Goal: Task Accomplishment & Management: Manage account settings

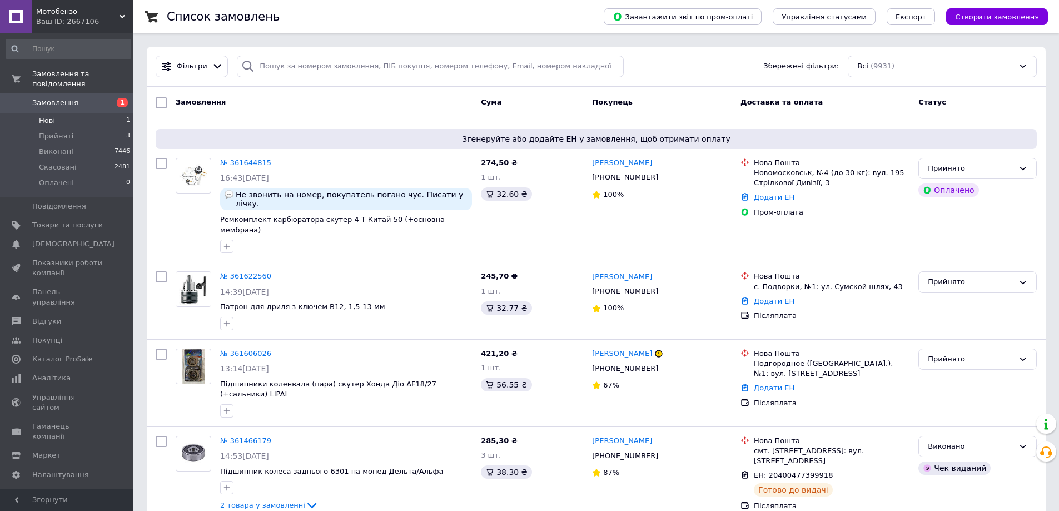
click at [62, 113] on li "Нові 1" at bounding box center [68, 121] width 137 height 16
click at [66, 220] on span "Товари та послуги" at bounding box center [67, 225] width 71 height 10
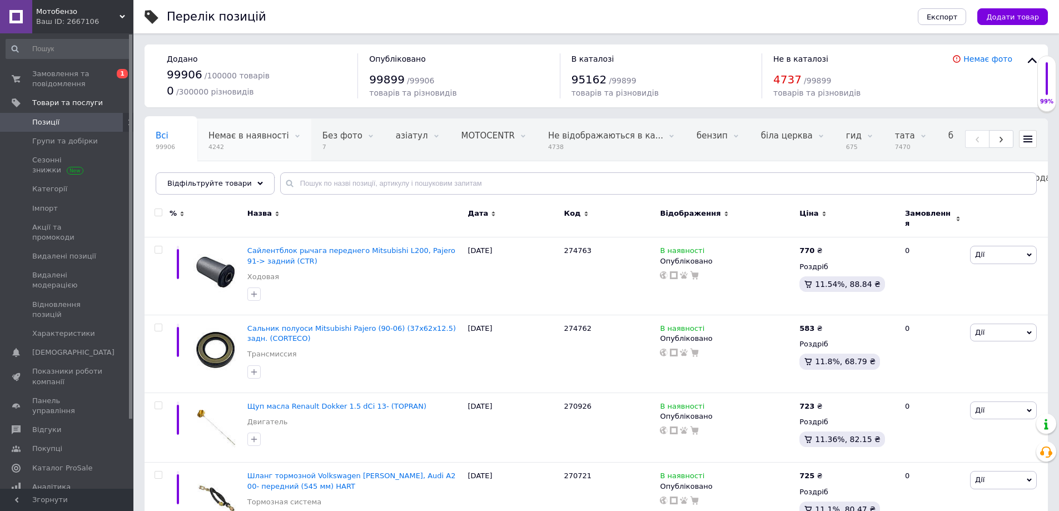
click at [240, 138] on span "Немає в наявності" at bounding box center [249, 136] width 81 height 10
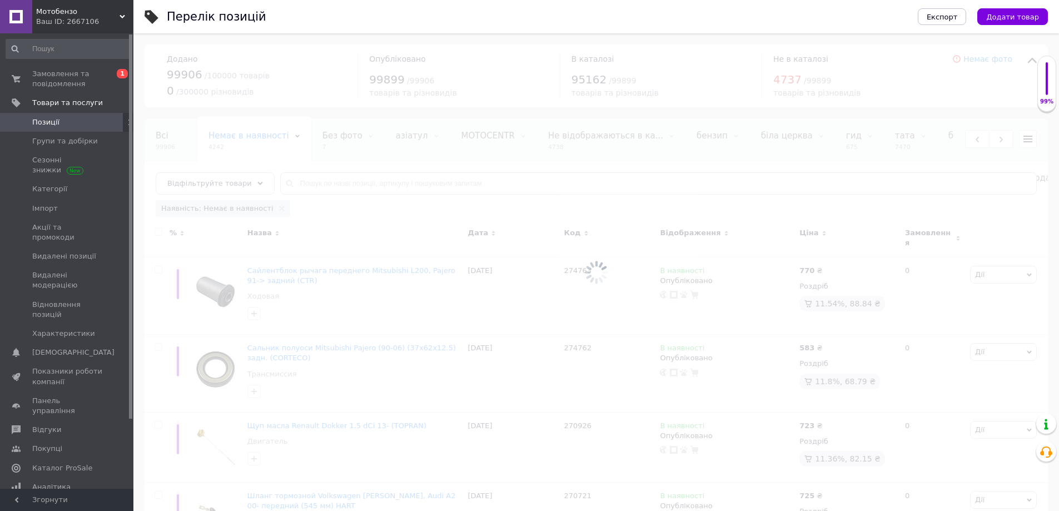
scroll to position [0, 56]
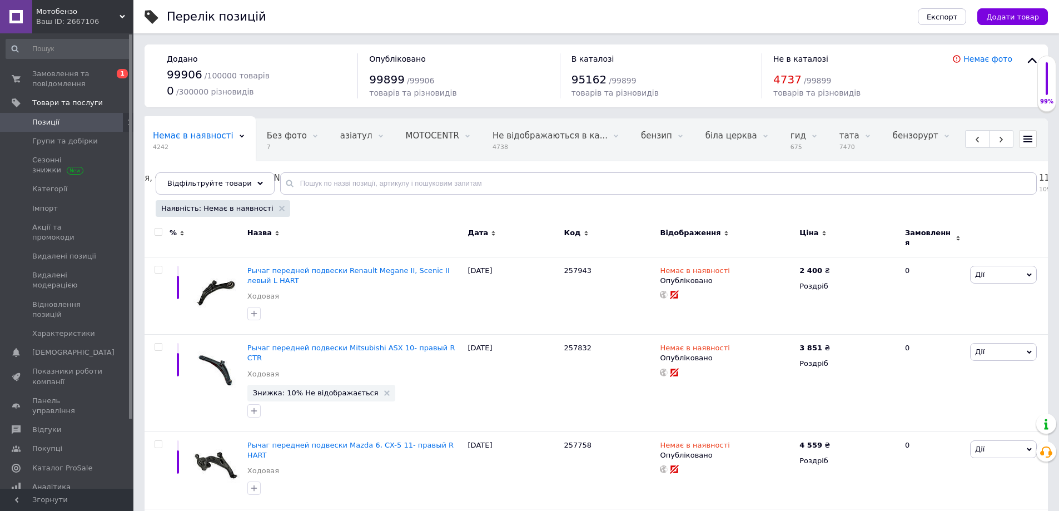
click at [159, 231] on input "checkbox" at bounding box center [158, 232] width 7 height 7
checkbox input "true"
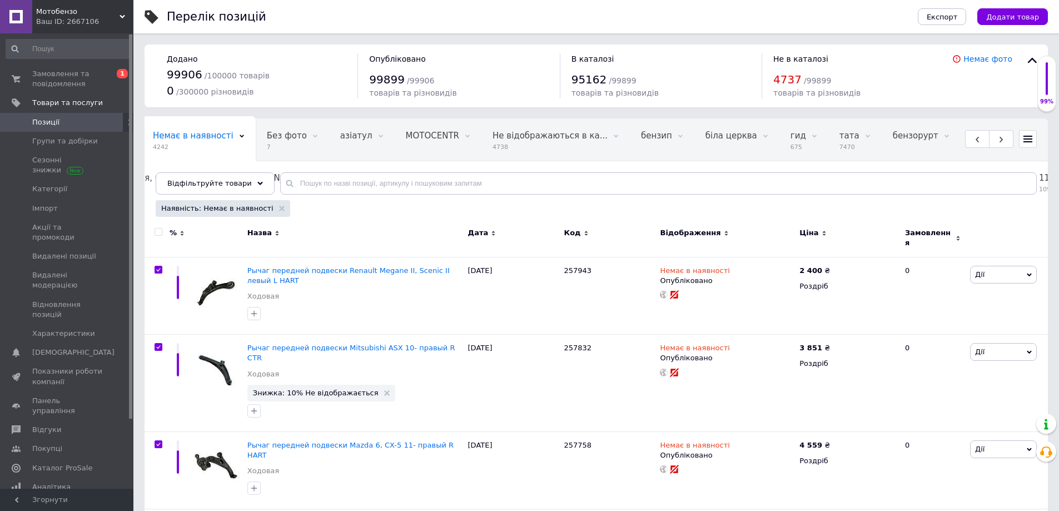
checkbox input "true"
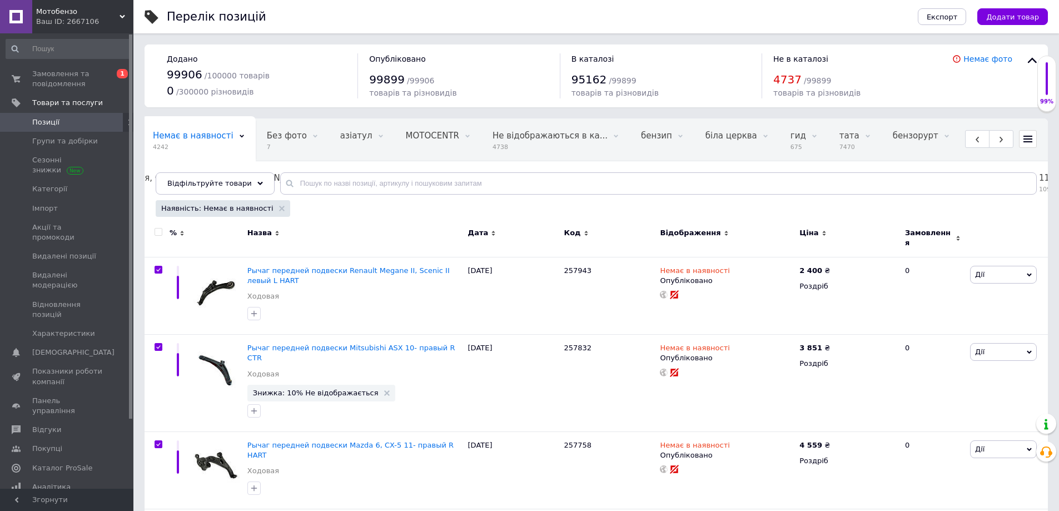
checkbox input "true"
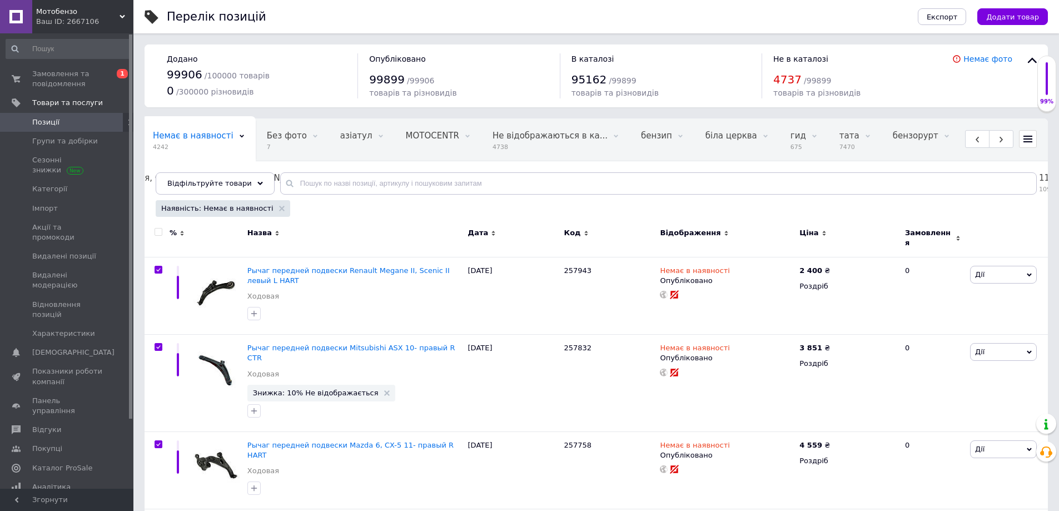
checkbox input "true"
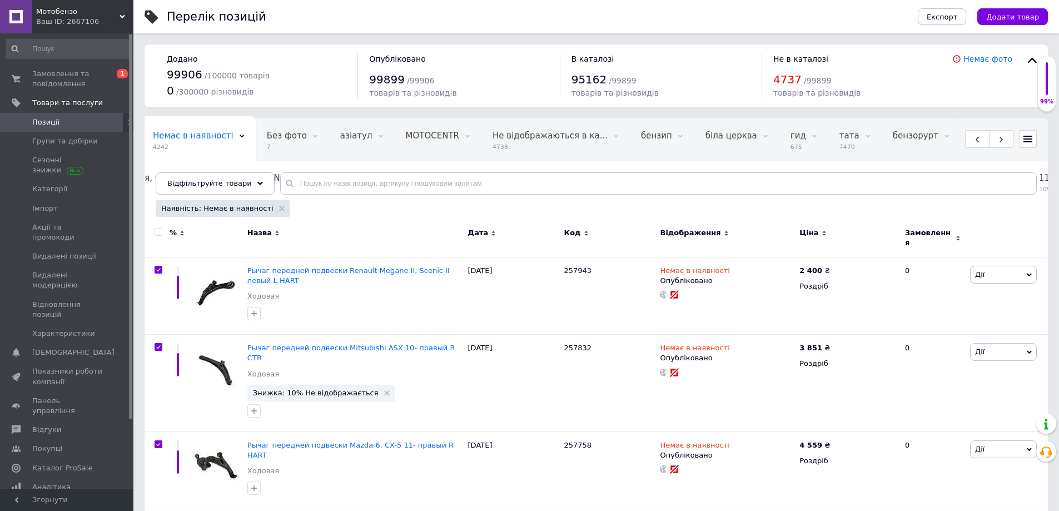
checkbox input "true"
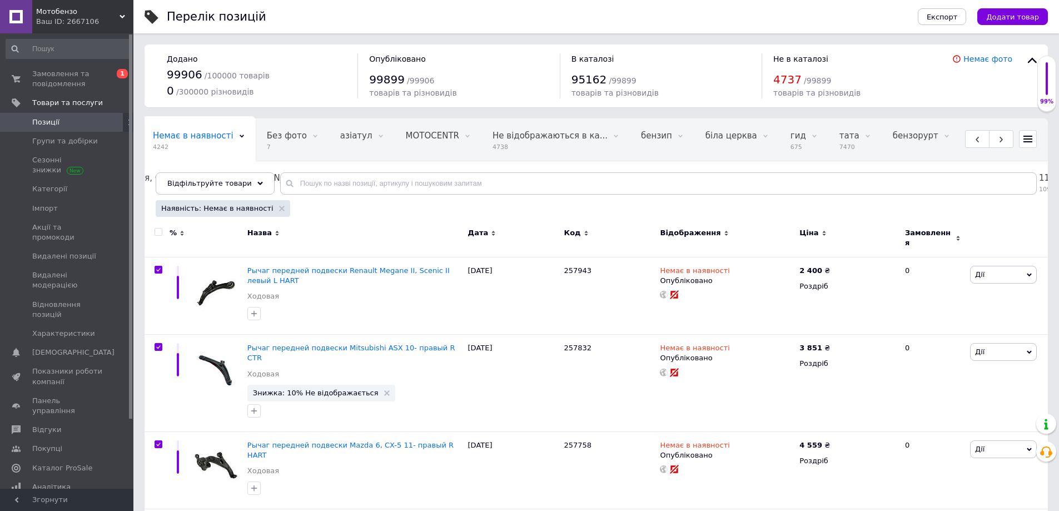
checkbox input "true"
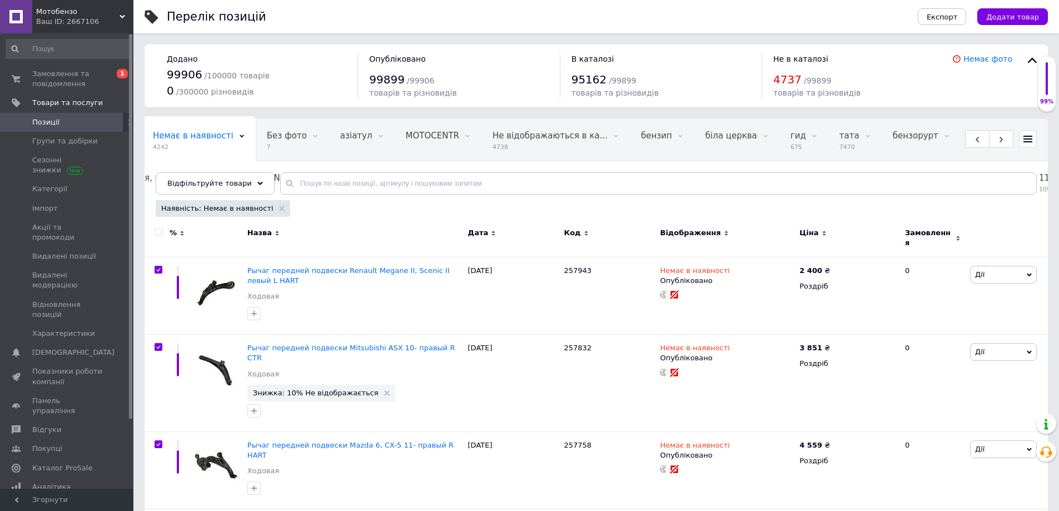
checkbox input "true"
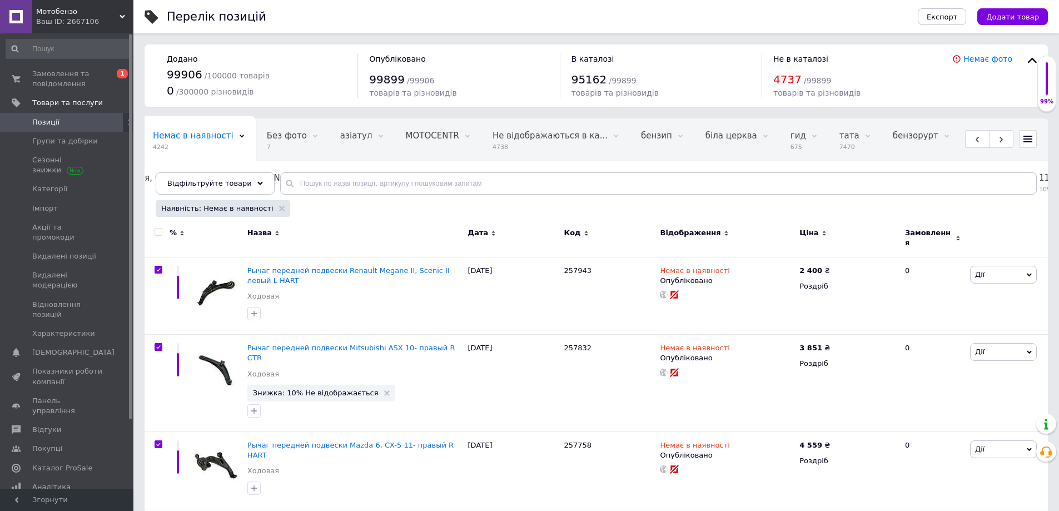
checkbox input "true"
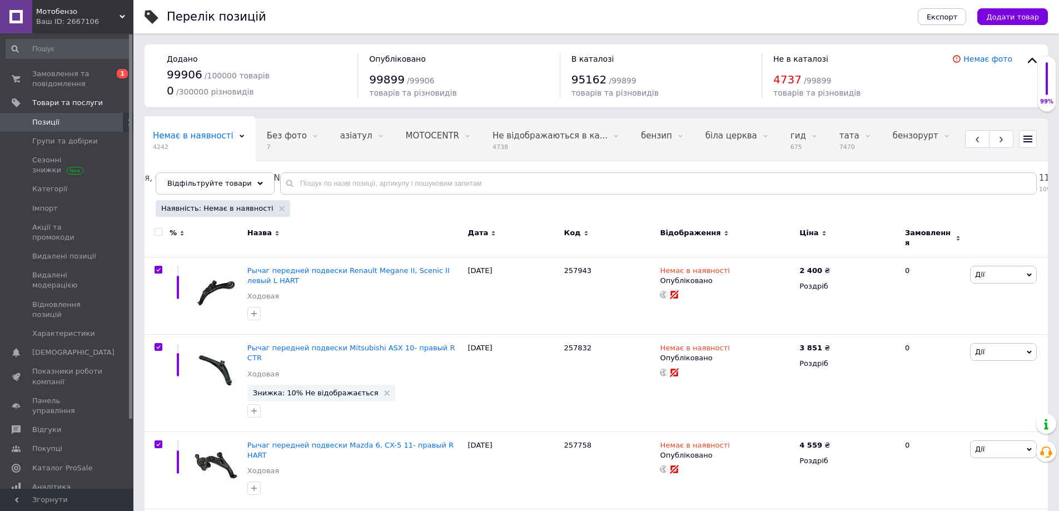
checkbox input "true"
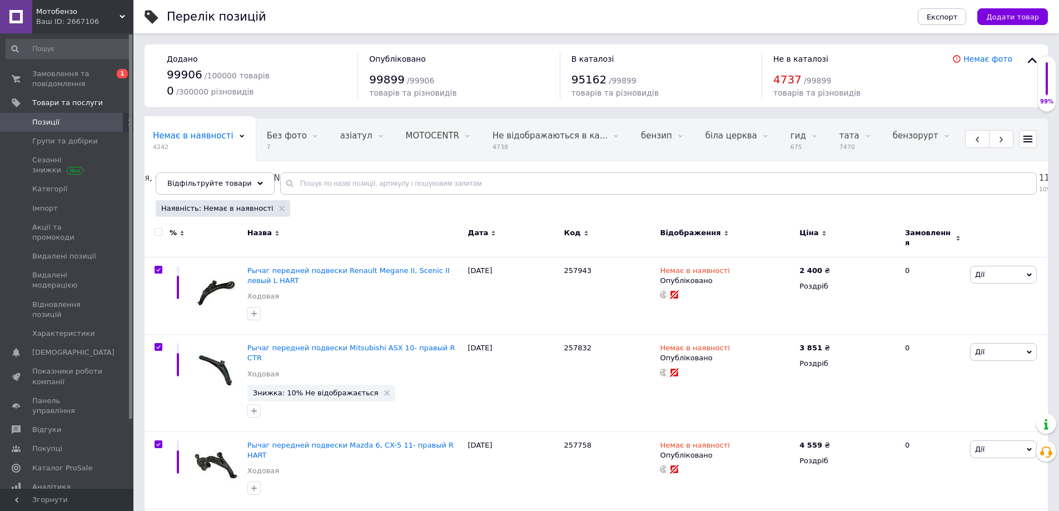
checkbox input "true"
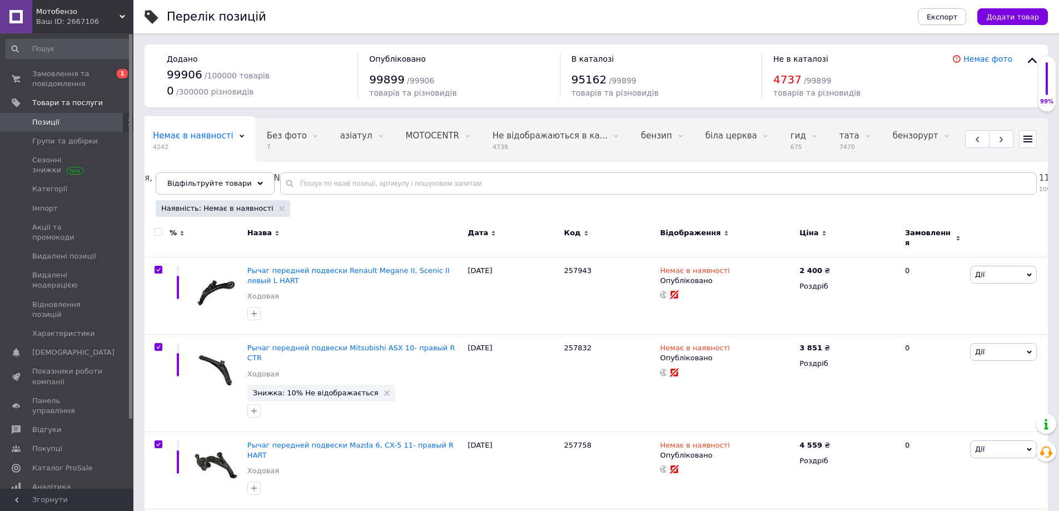
checkbox input "true"
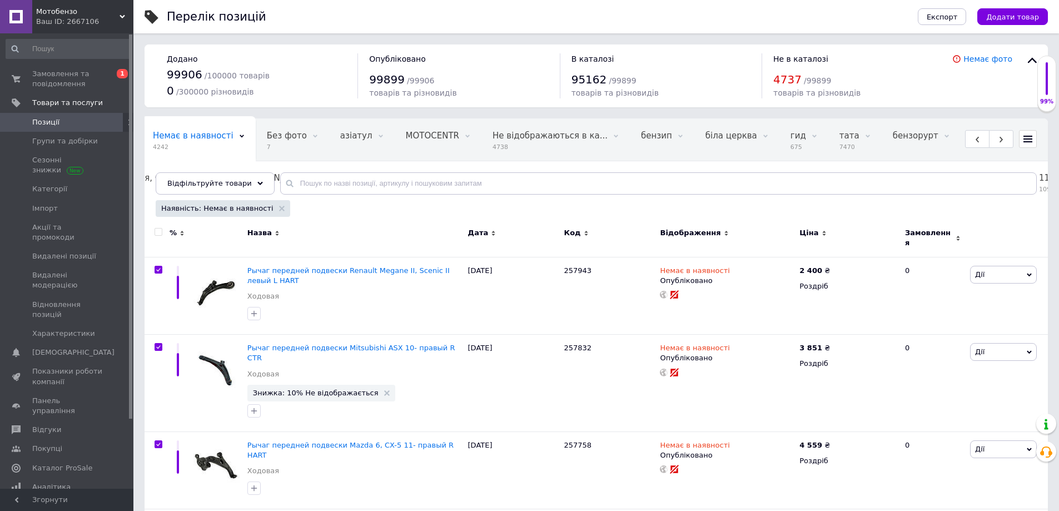
checkbox input "true"
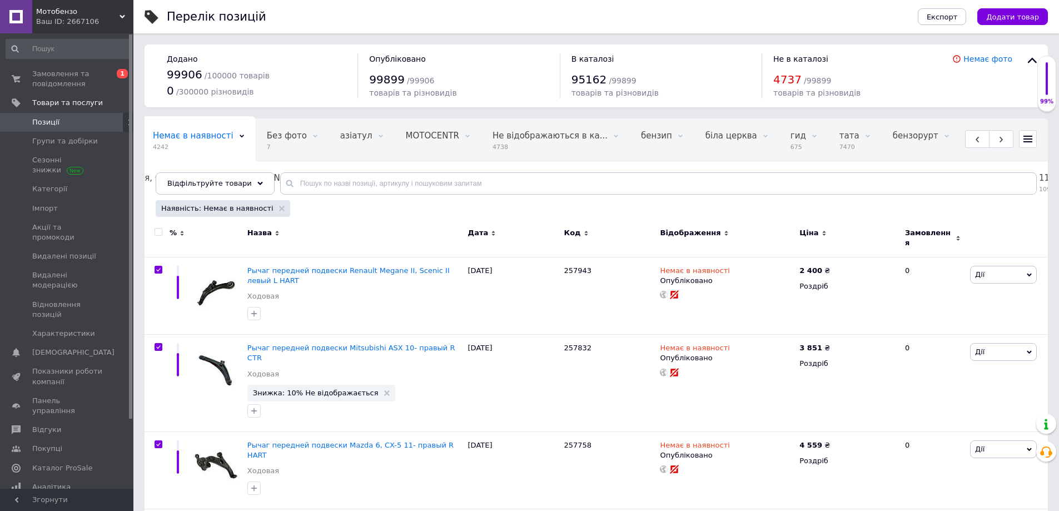
checkbox input "true"
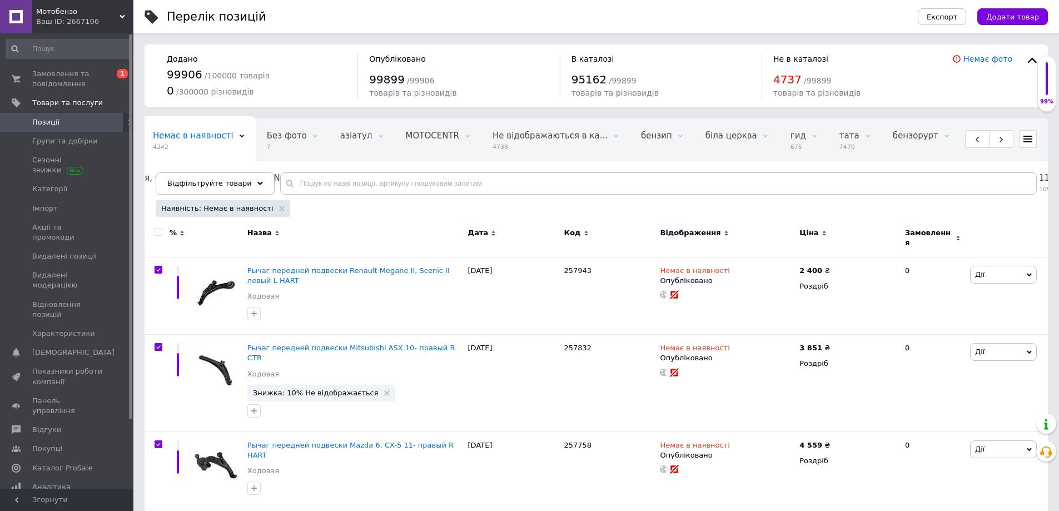
checkbox input "true"
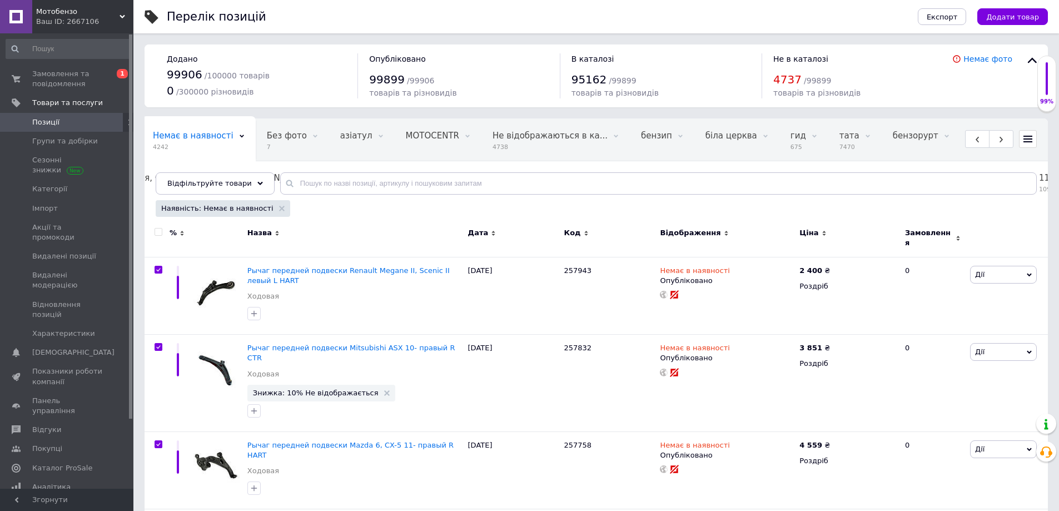
checkbox input "true"
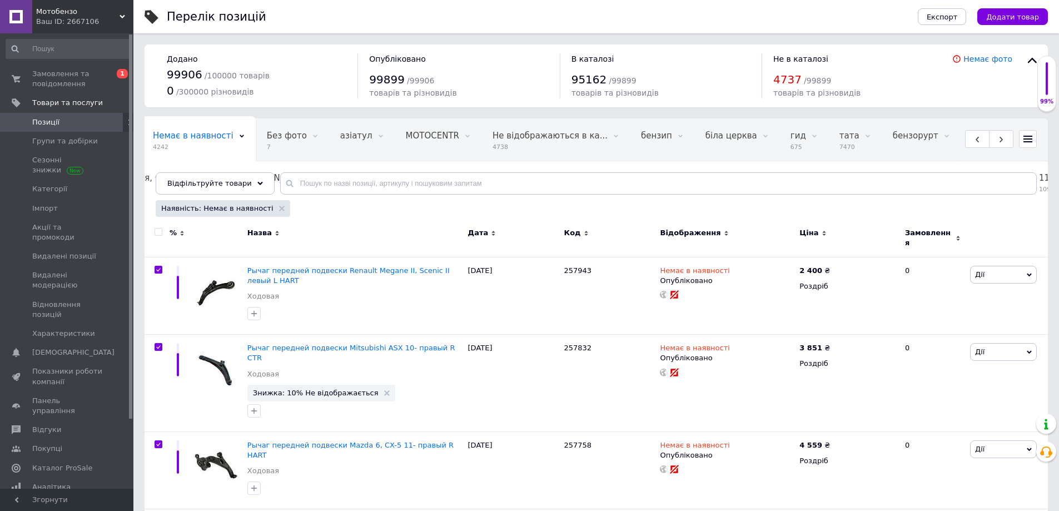
checkbox input "true"
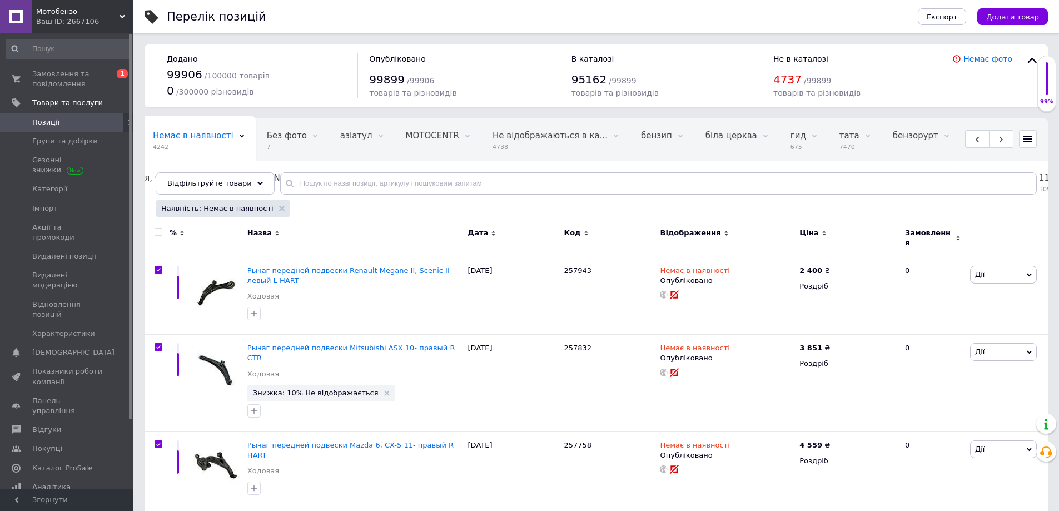
checkbox input "true"
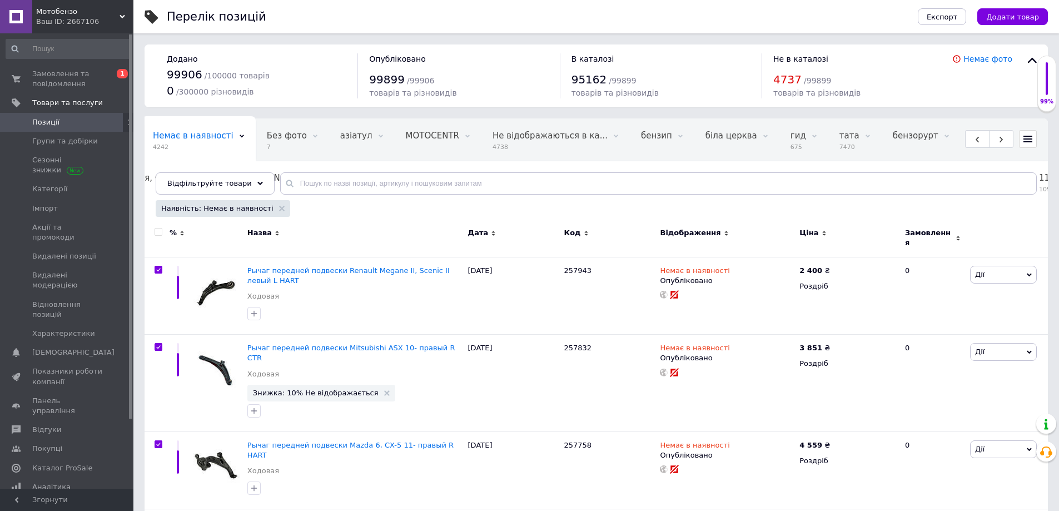
checkbox input "true"
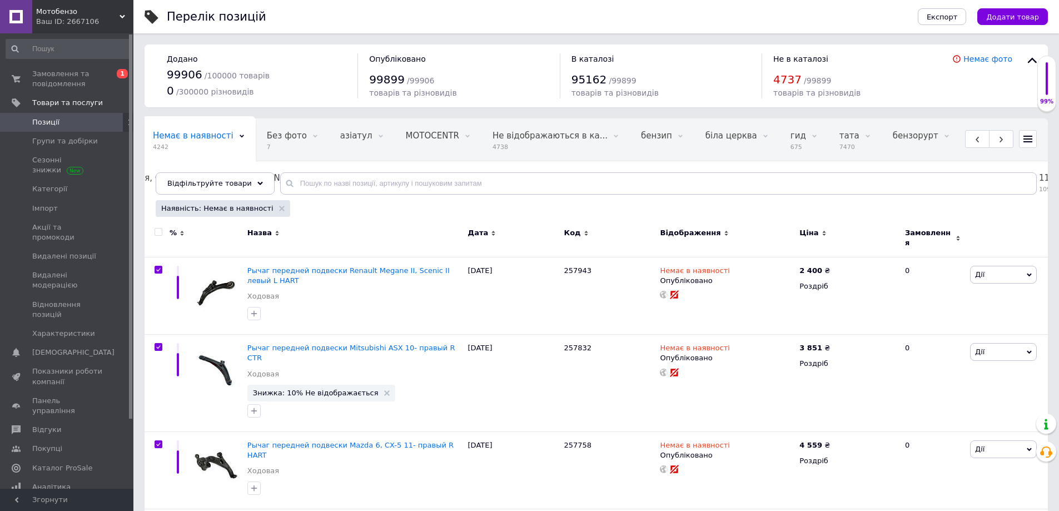
checkbox input "true"
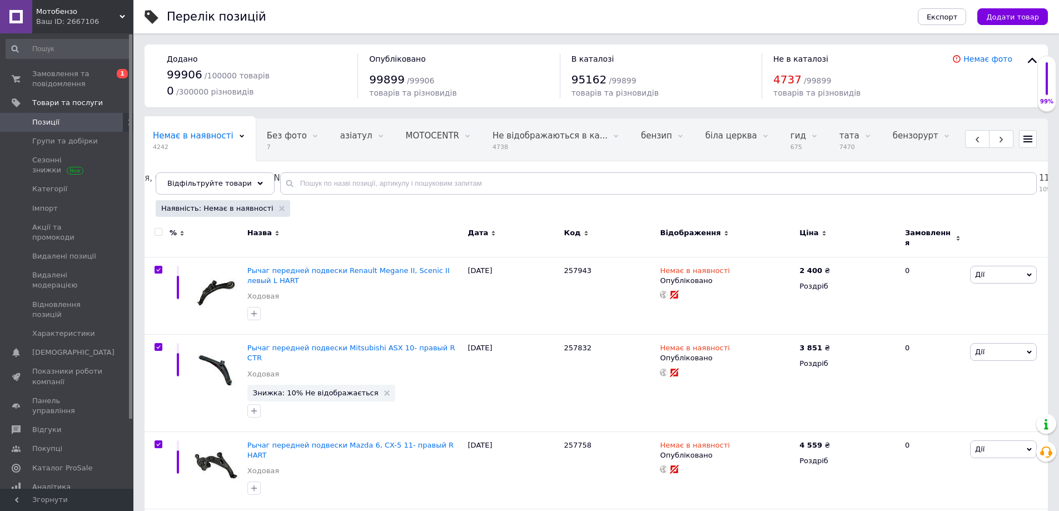
checkbox input "true"
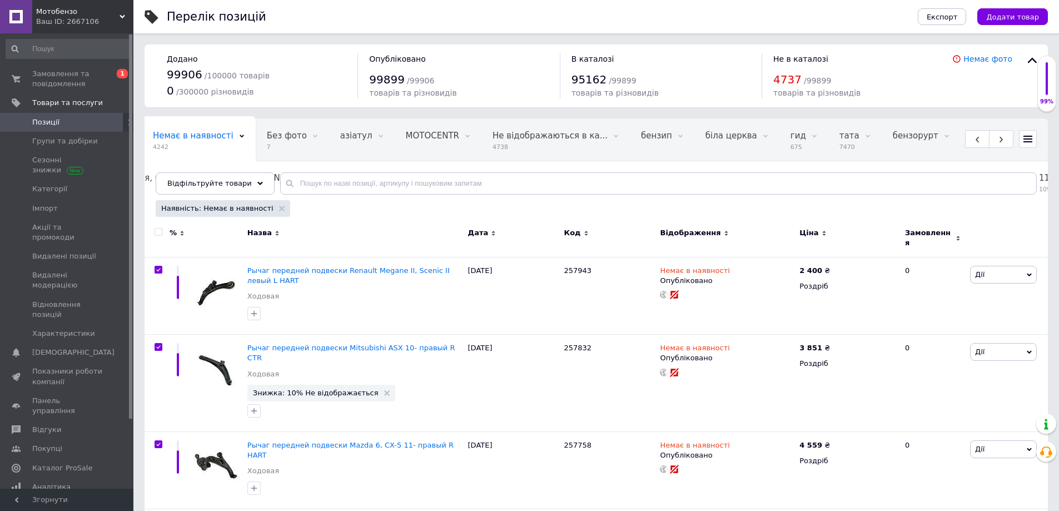
checkbox input "true"
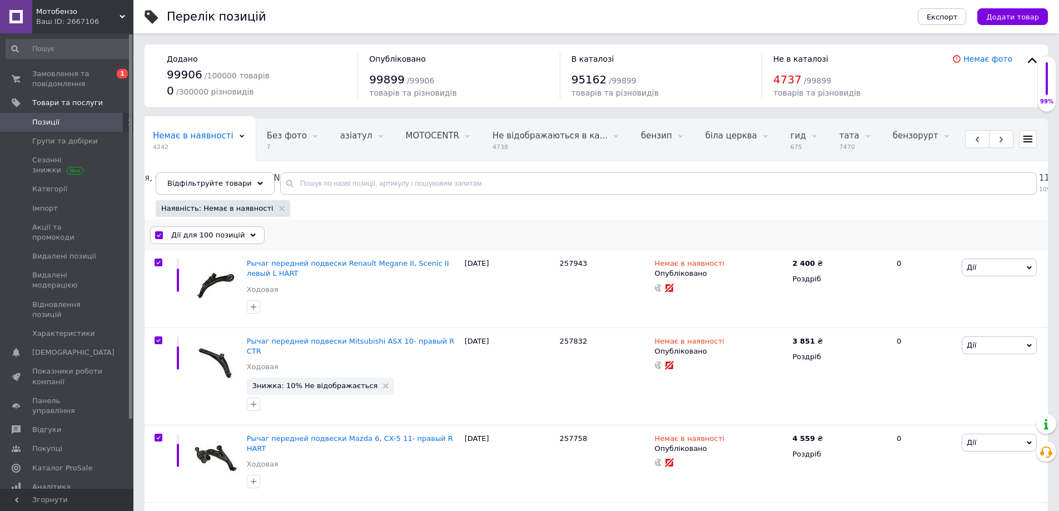
click at [245, 231] on div "Дії для 100 позицій" at bounding box center [207, 235] width 115 height 18
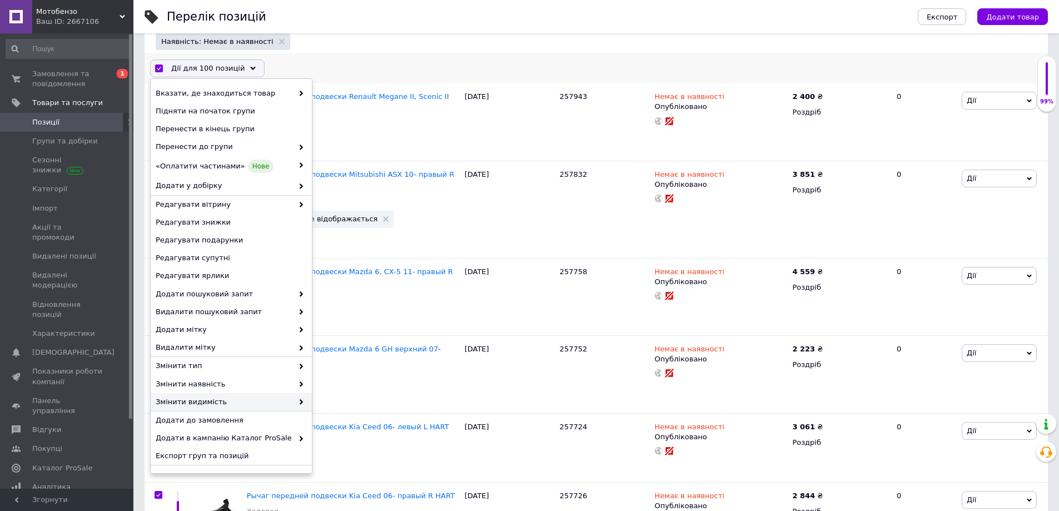
scroll to position [16, 0]
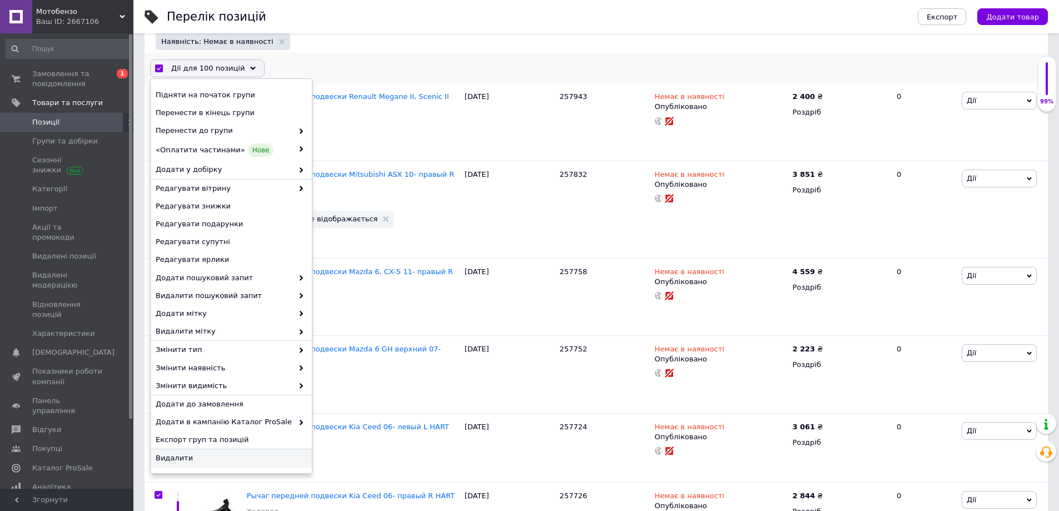
click at [170, 463] on span "Видалити" at bounding box center [230, 458] width 148 height 10
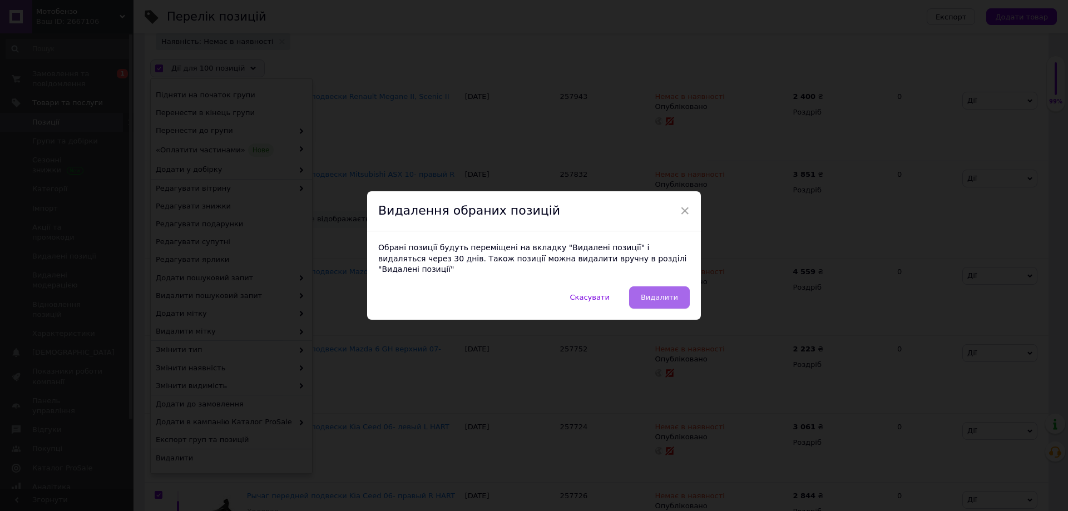
click at [665, 294] on span "Видалити" at bounding box center [659, 297] width 37 height 8
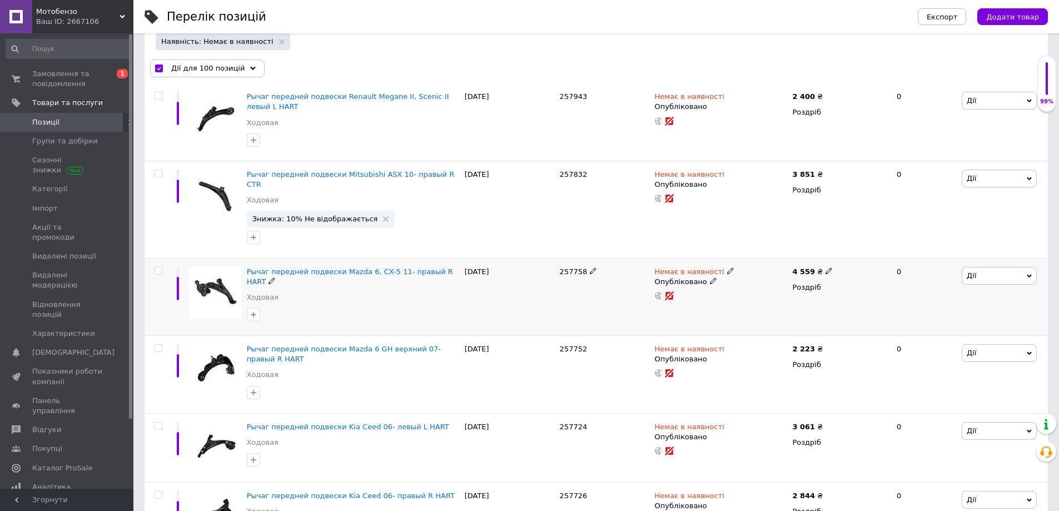
checkbox input "false"
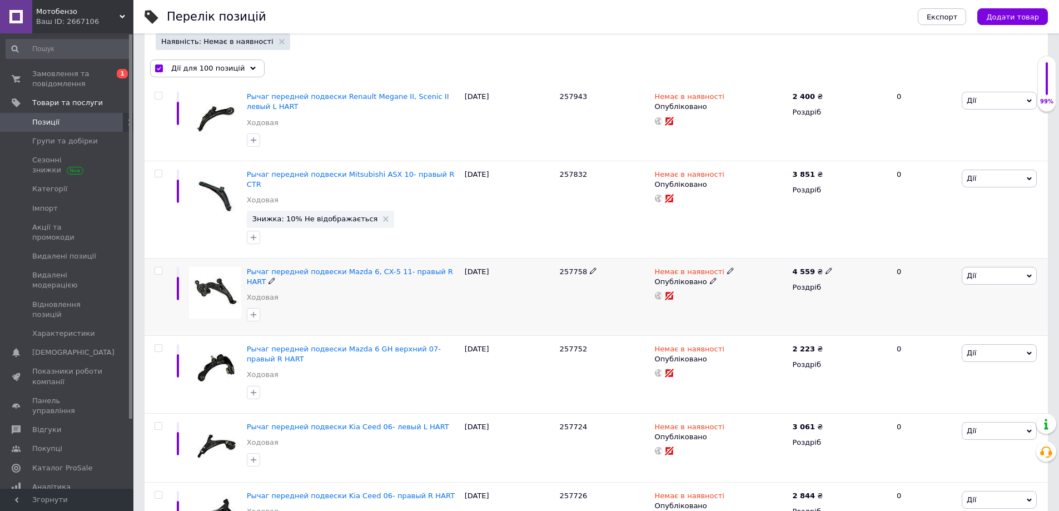
checkbox input "false"
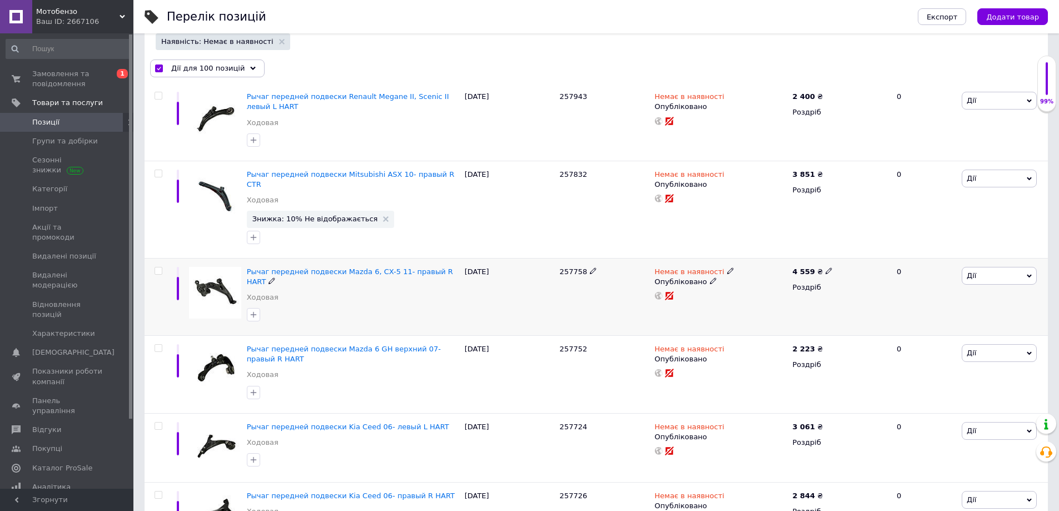
checkbox input "false"
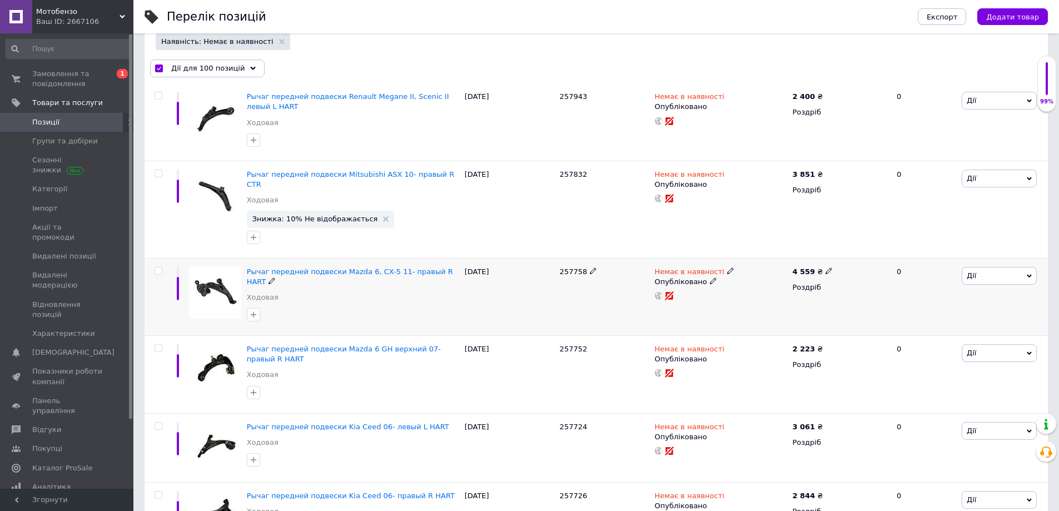
checkbox input "false"
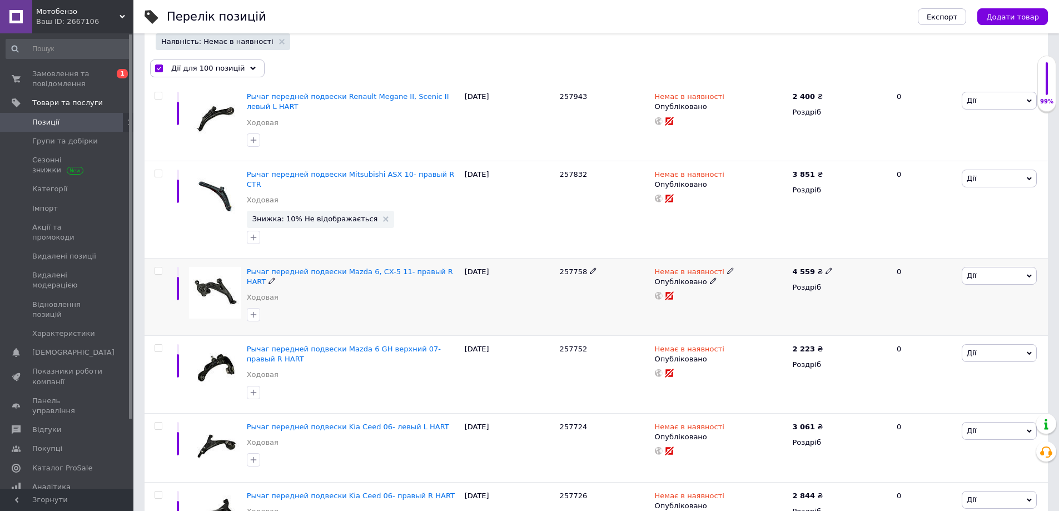
checkbox input "false"
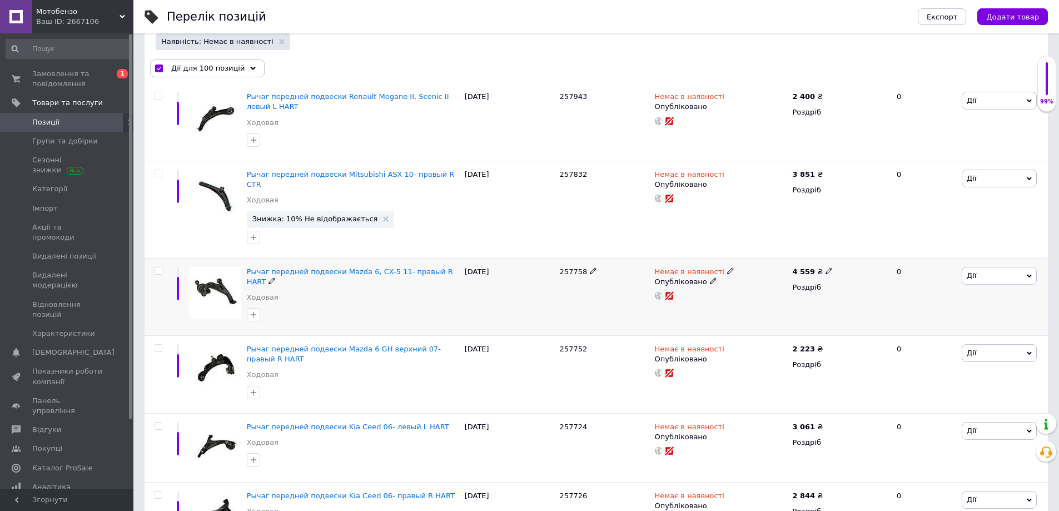
checkbox input "false"
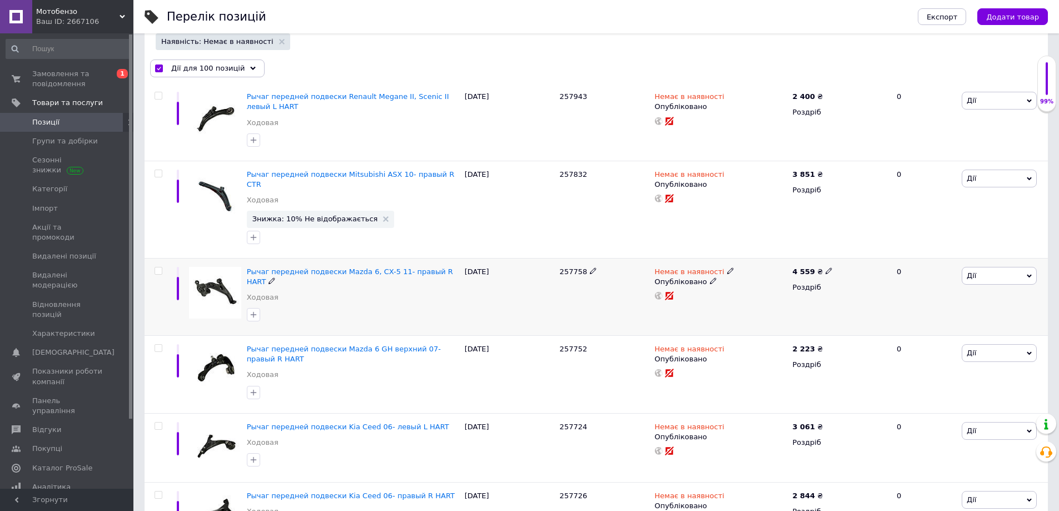
checkbox input "false"
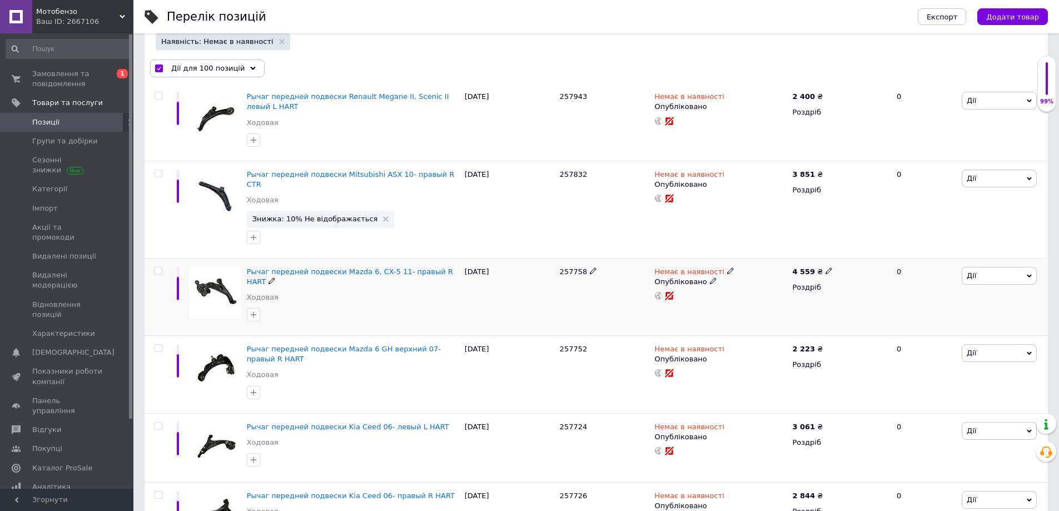
checkbox input "false"
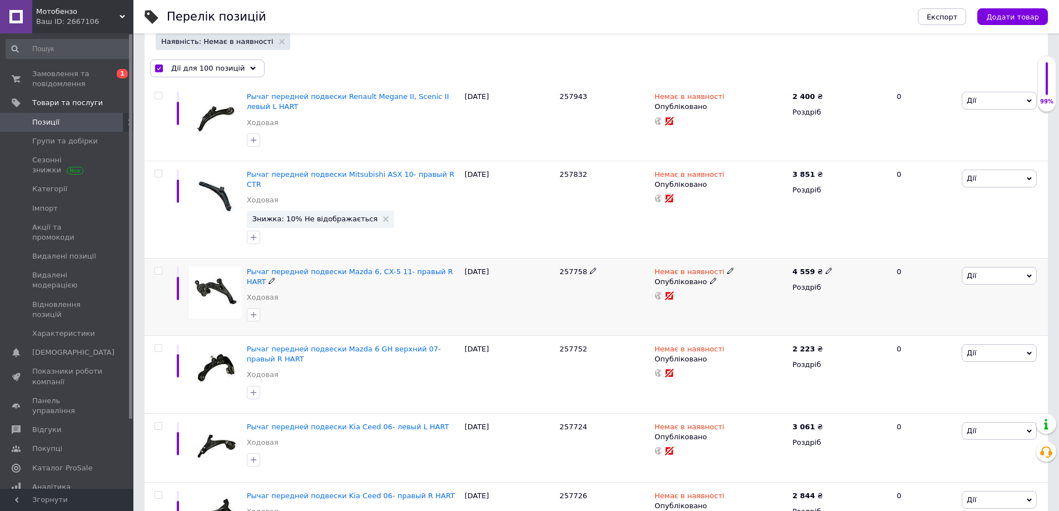
checkbox input "false"
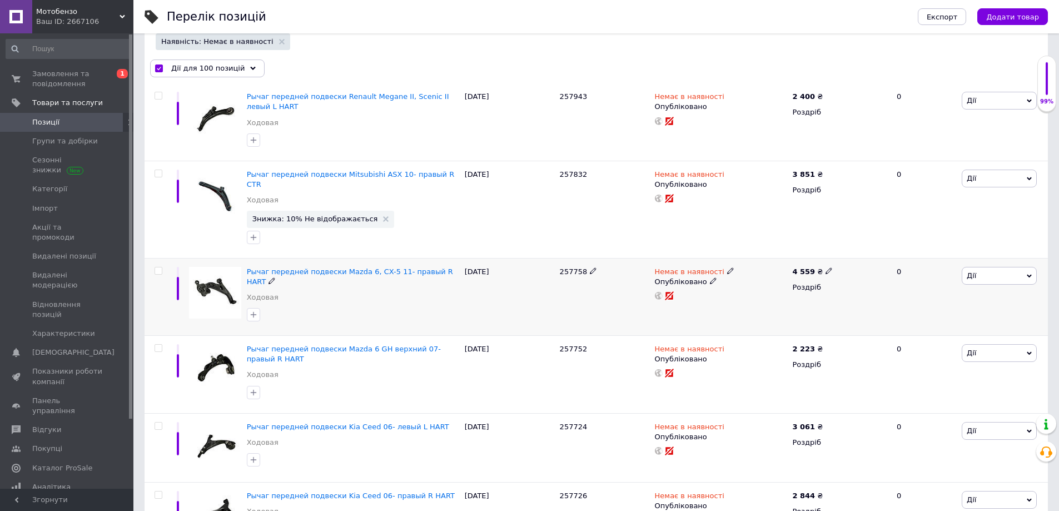
checkbox input "false"
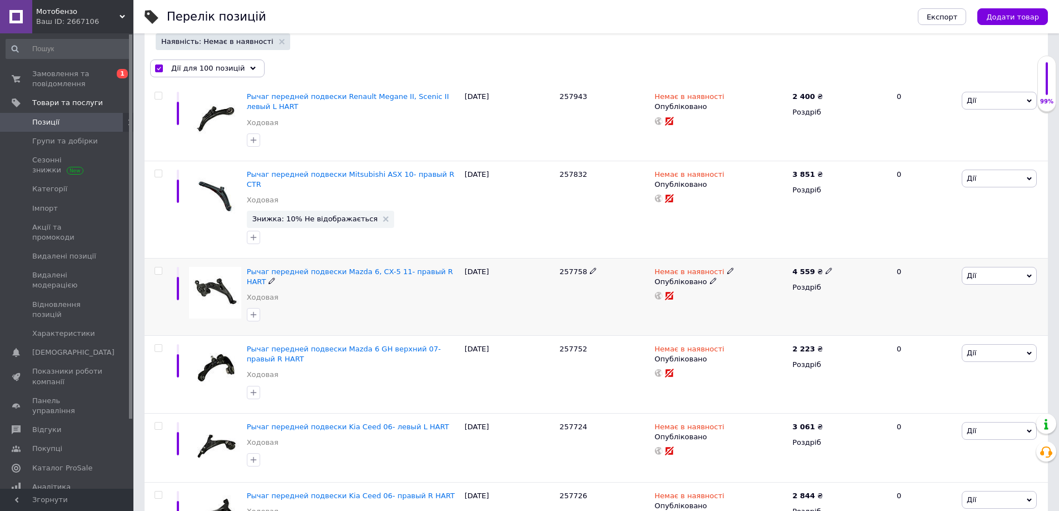
checkbox input "false"
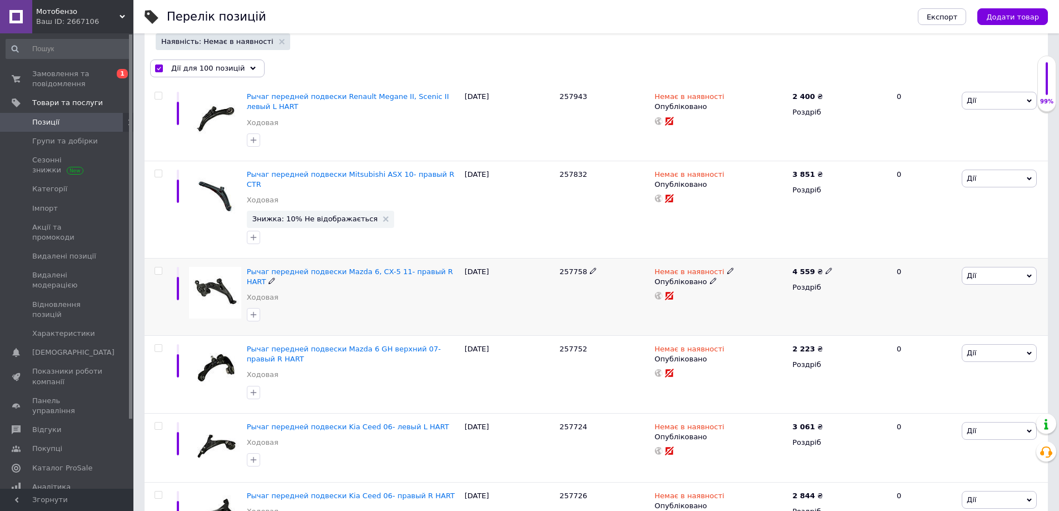
checkbox input "false"
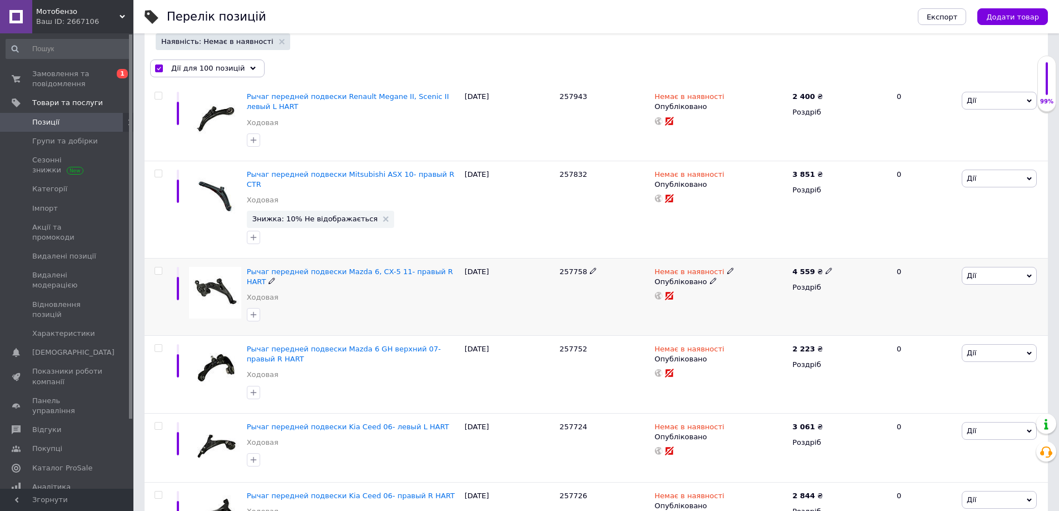
checkbox input "false"
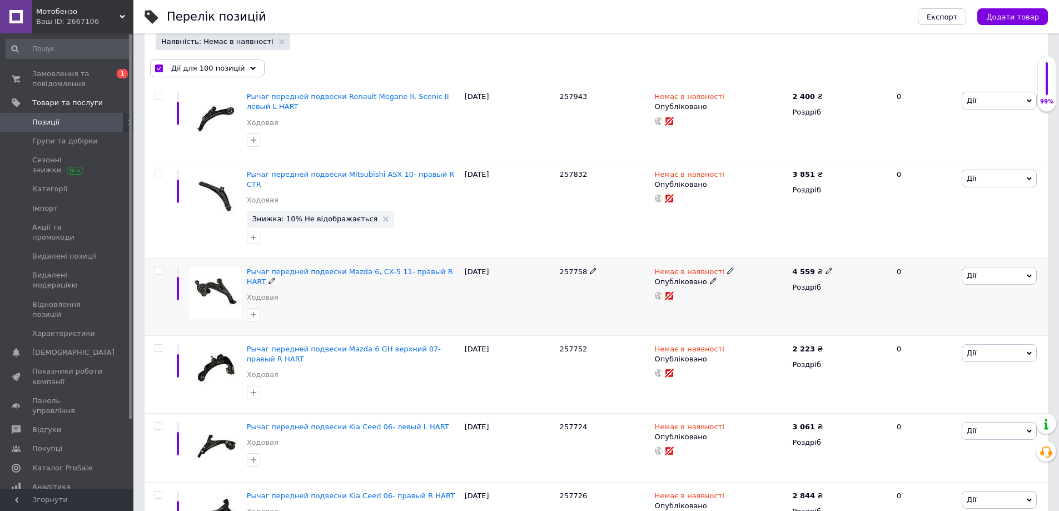
checkbox input "false"
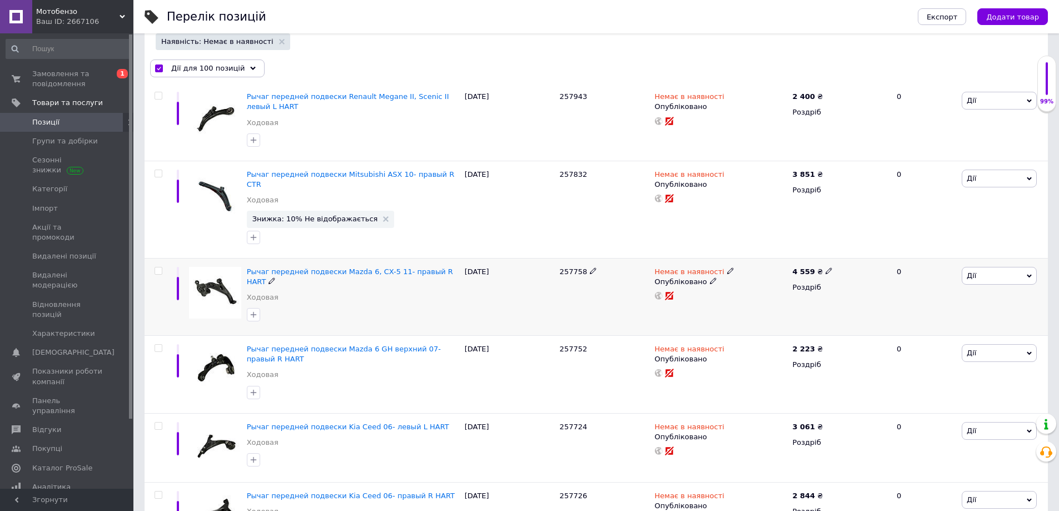
checkbox input "false"
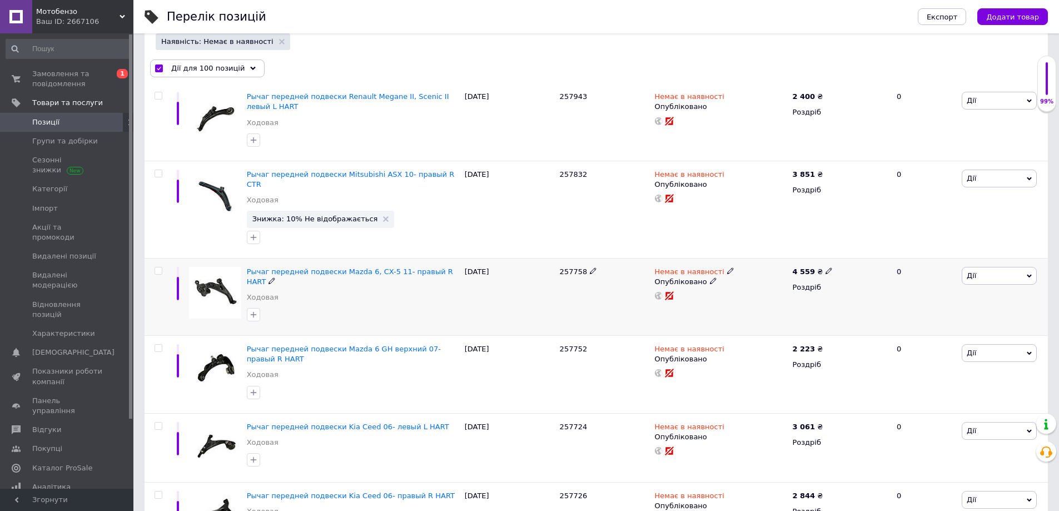
checkbox input "false"
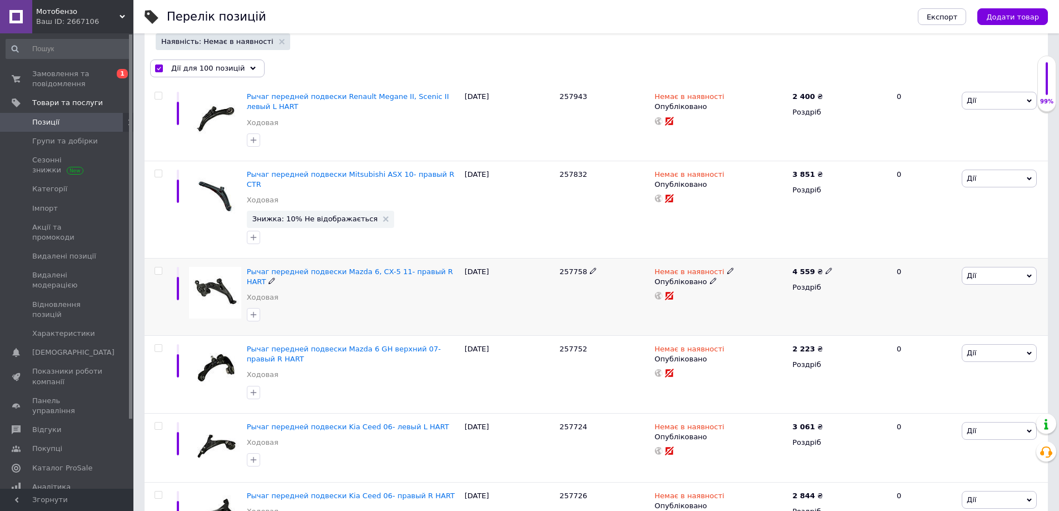
checkbox input "false"
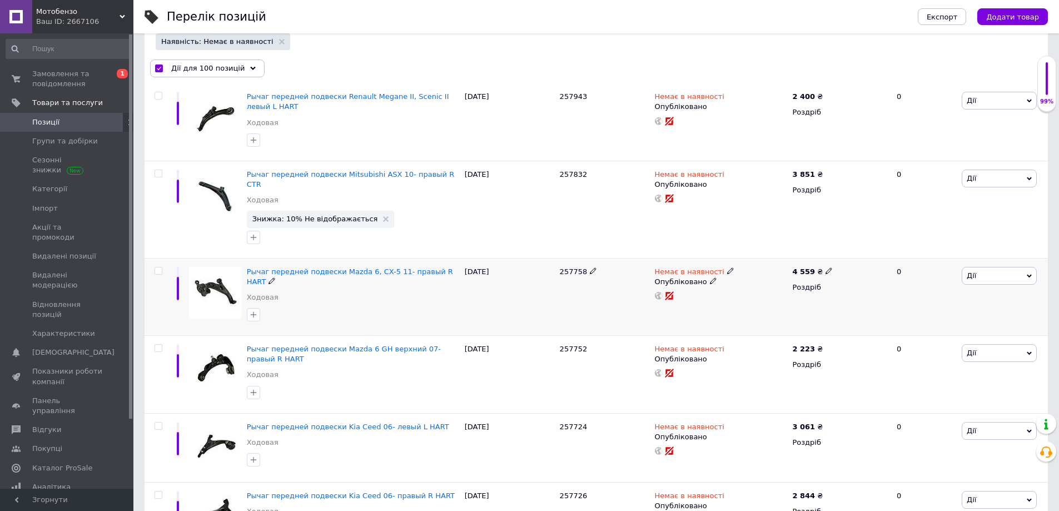
checkbox input "false"
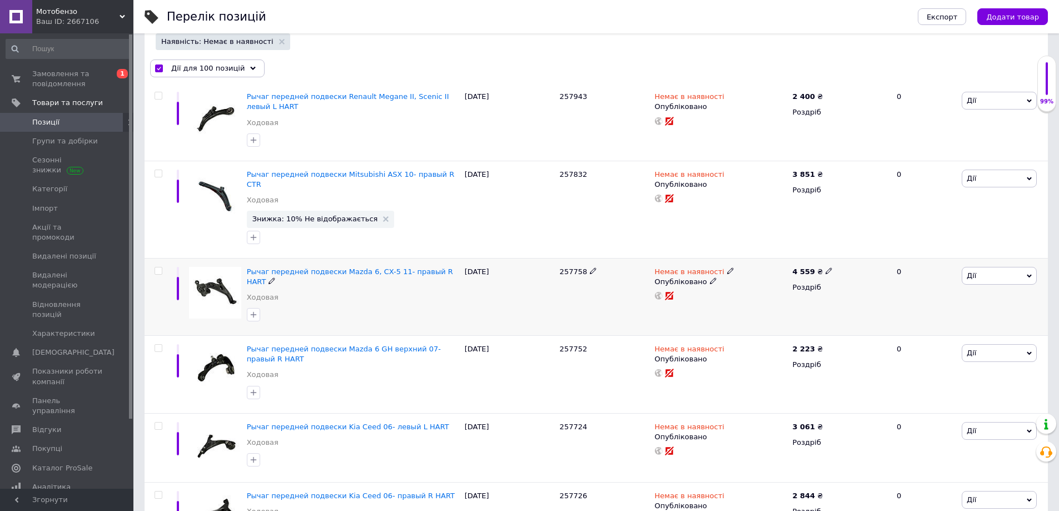
checkbox input "false"
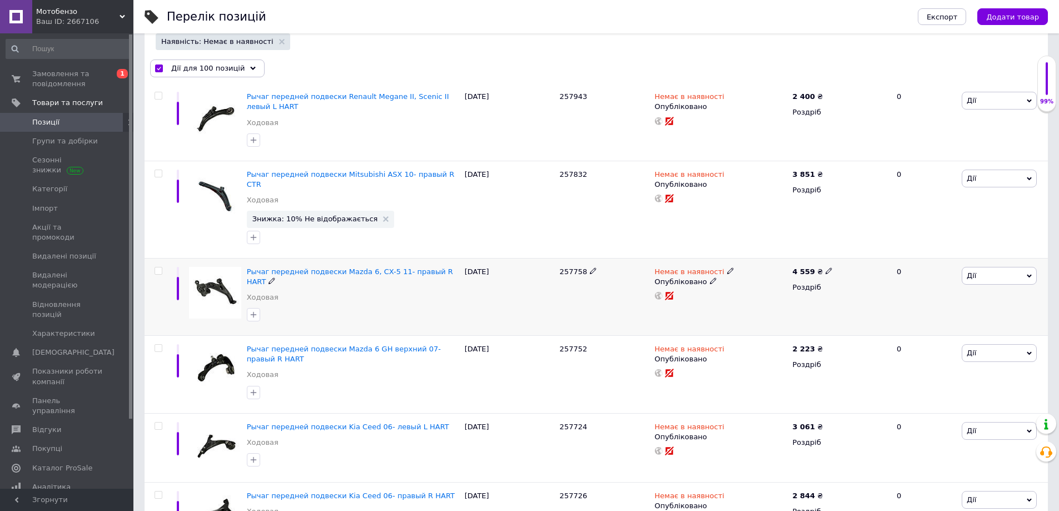
checkbox input "false"
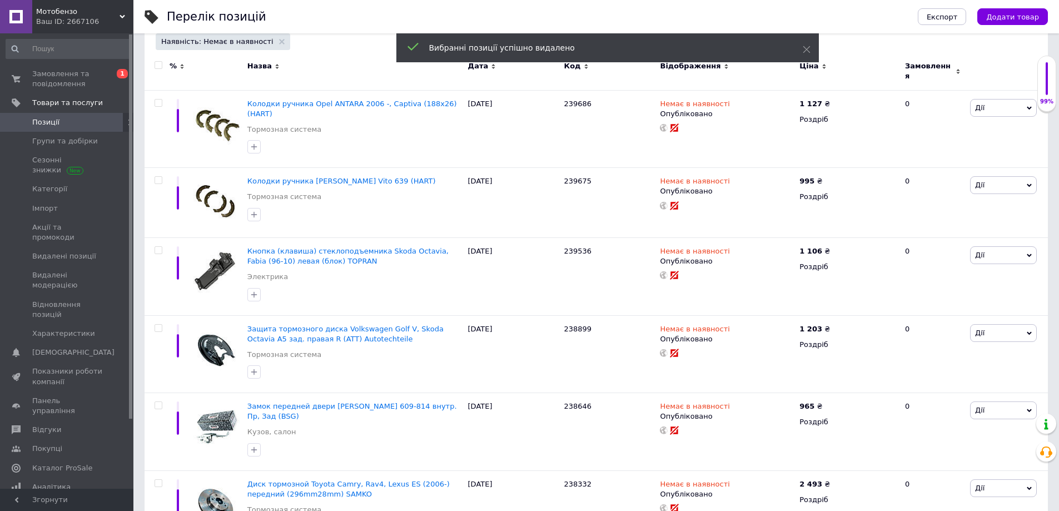
click at [159, 71] on div at bounding box center [157, 71] width 25 height 37
click at [159, 66] on input "checkbox" at bounding box center [158, 65] width 7 height 7
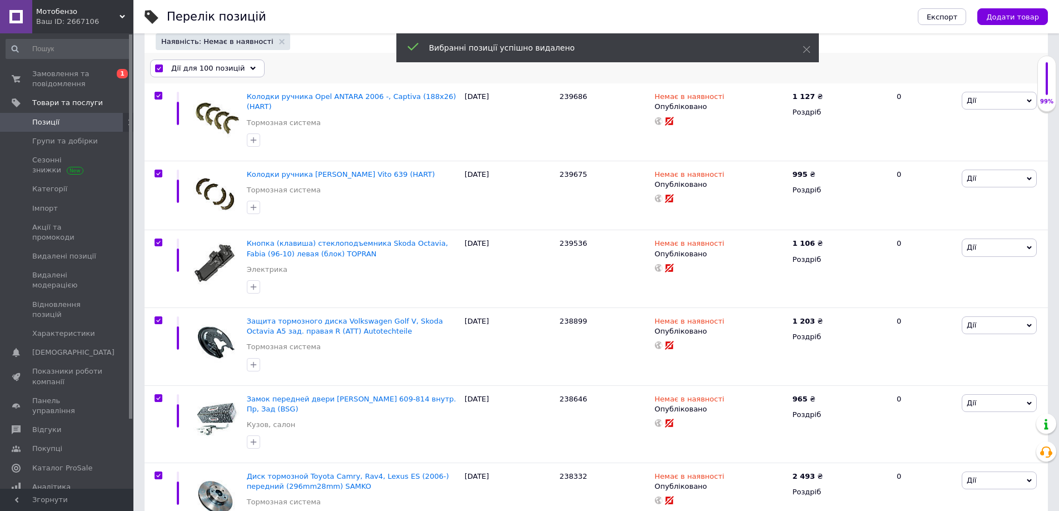
click at [238, 70] on div "Дії для 100 позицій" at bounding box center [207, 69] width 115 height 18
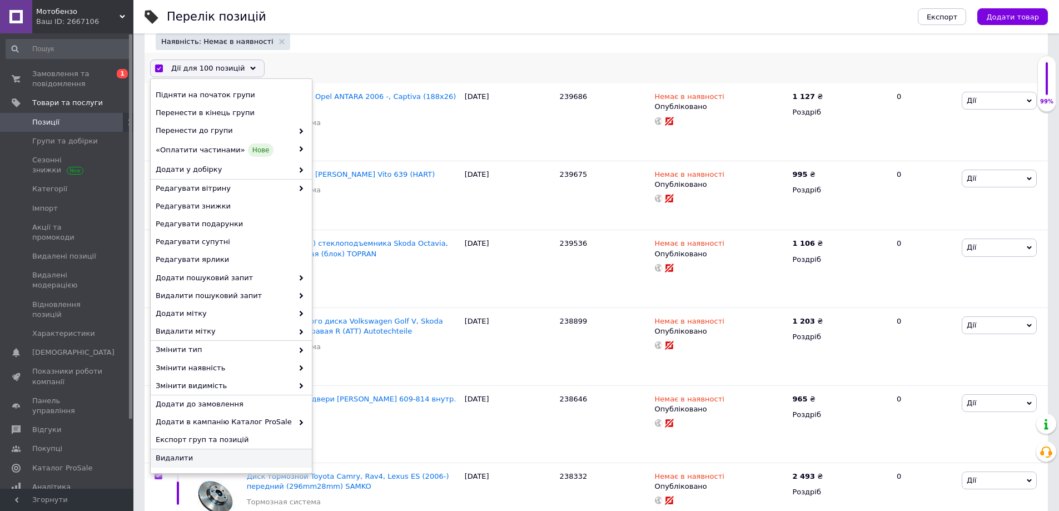
click at [187, 457] on span "Видалити" at bounding box center [230, 458] width 148 height 10
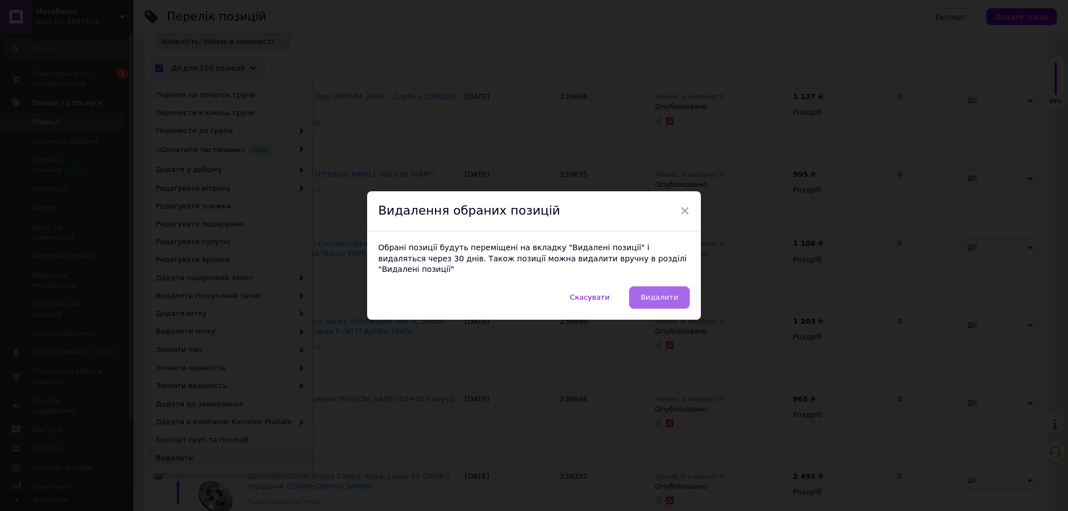
click at [645, 286] on button "Видалити" at bounding box center [659, 297] width 61 height 22
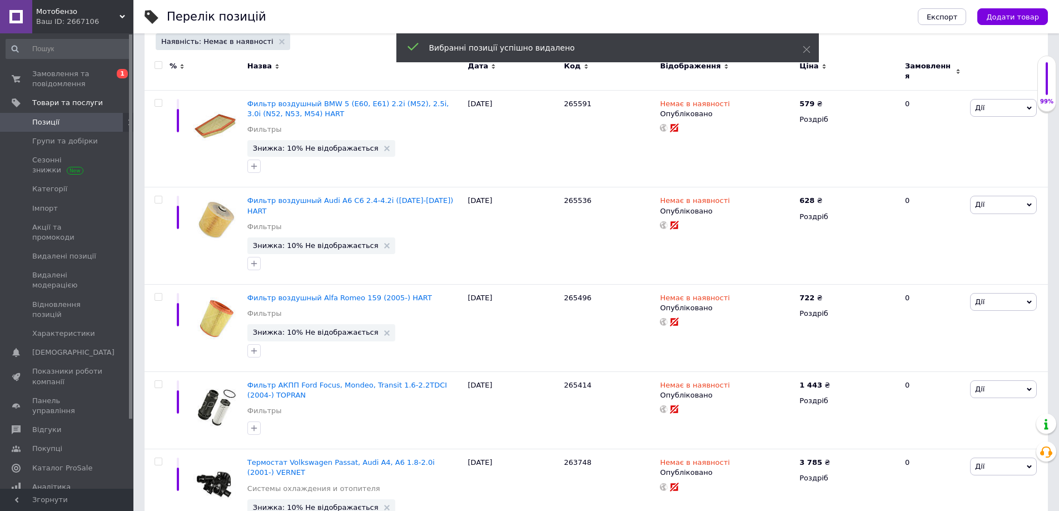
click at [157, 66] on input "checkbox" at bounding box center [158, 65] width 7 height 7
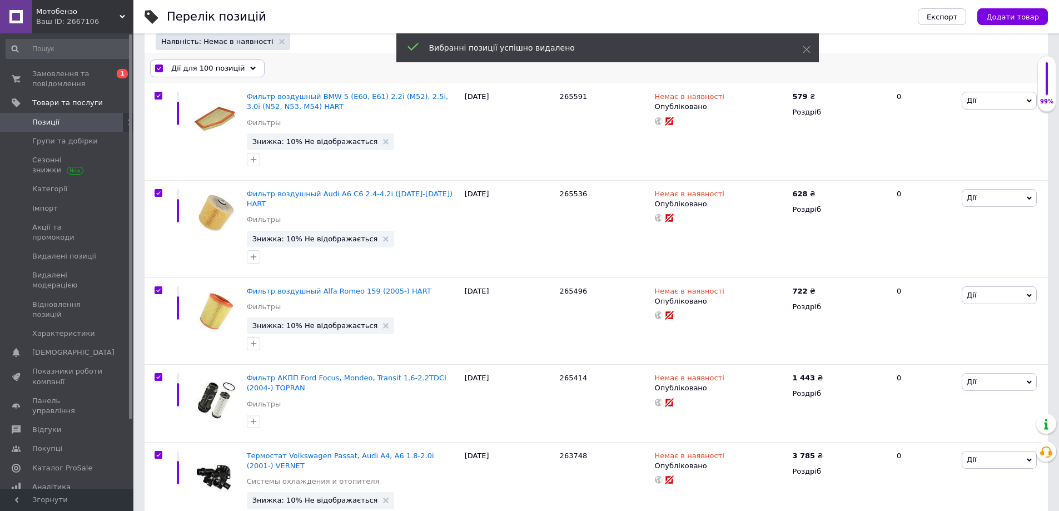
click at [237, 68] on div "Дії для 100 позицій" at bounding box center [207, 69] width 115 height 18
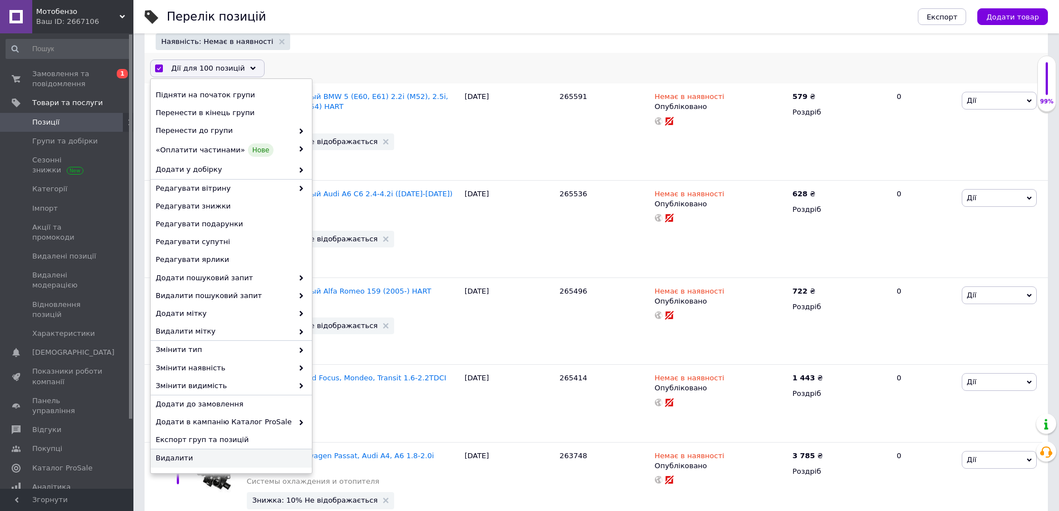
click at [181, 459] on span "Видалити" at bounding box center [230, 458] width 148 height 10
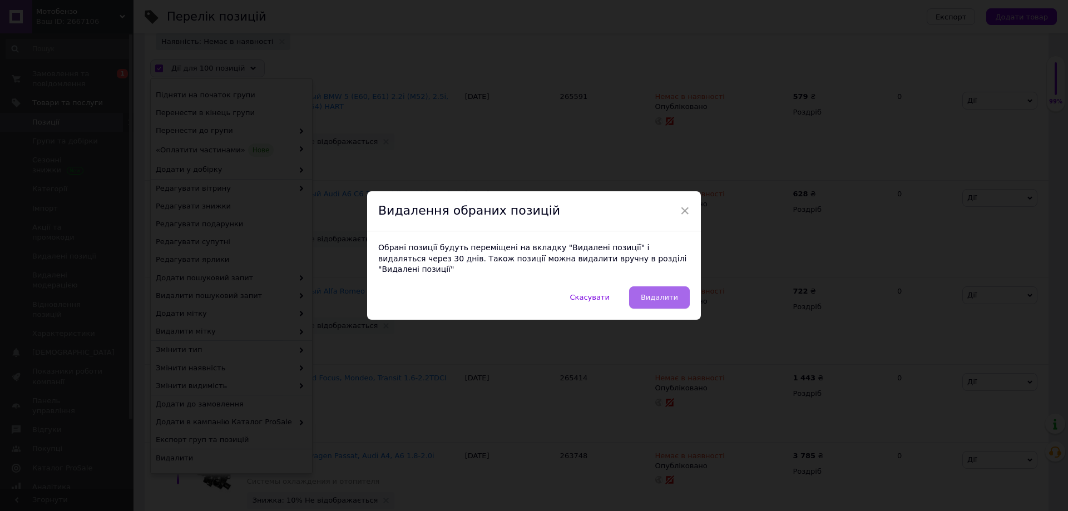
click at [668, 293] on span "Видалити" at bounding box center [659, 297] width 37 height 8
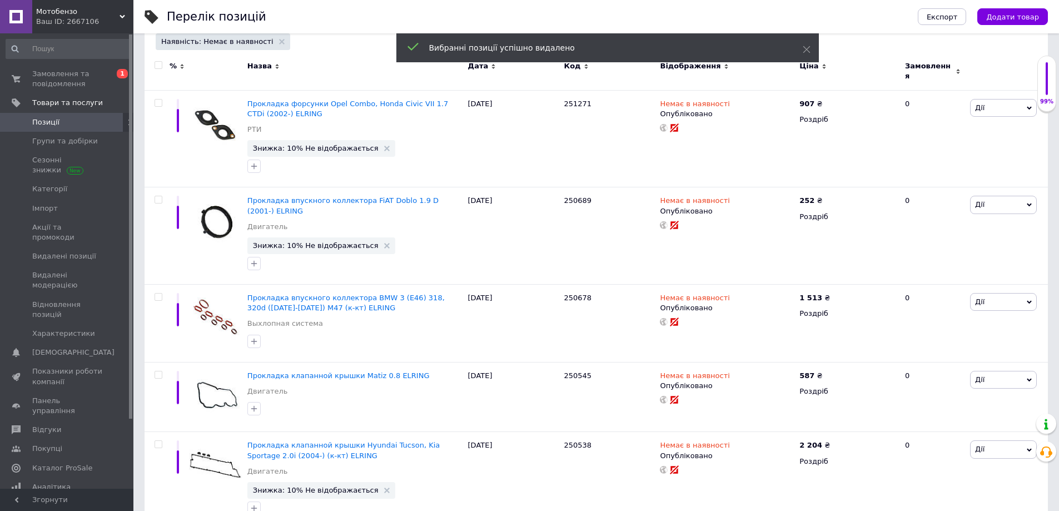
click at [157, 64] on input "checkbox" at bounding box center [158, 65] width 7 height 7
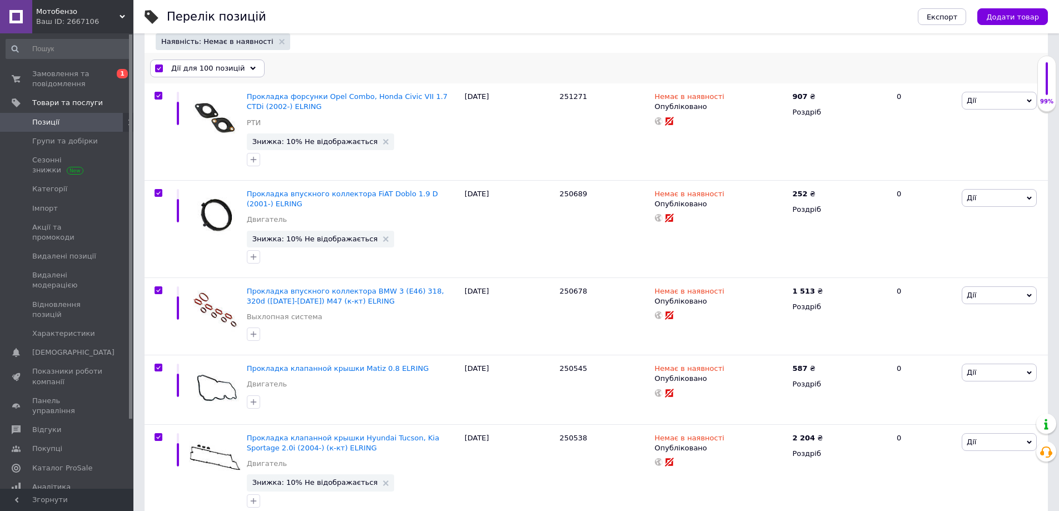
click at [250, 66] on icon at bounding box center [253, 69] width 6 height 6
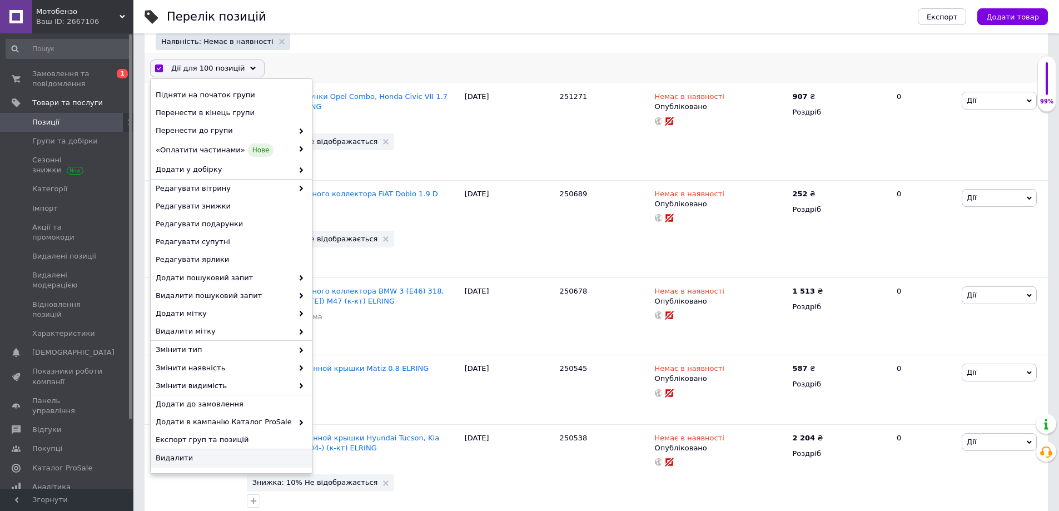
click at [192, 458] on span "Видалити" at bounding box center [230, 458] width 148 height 10
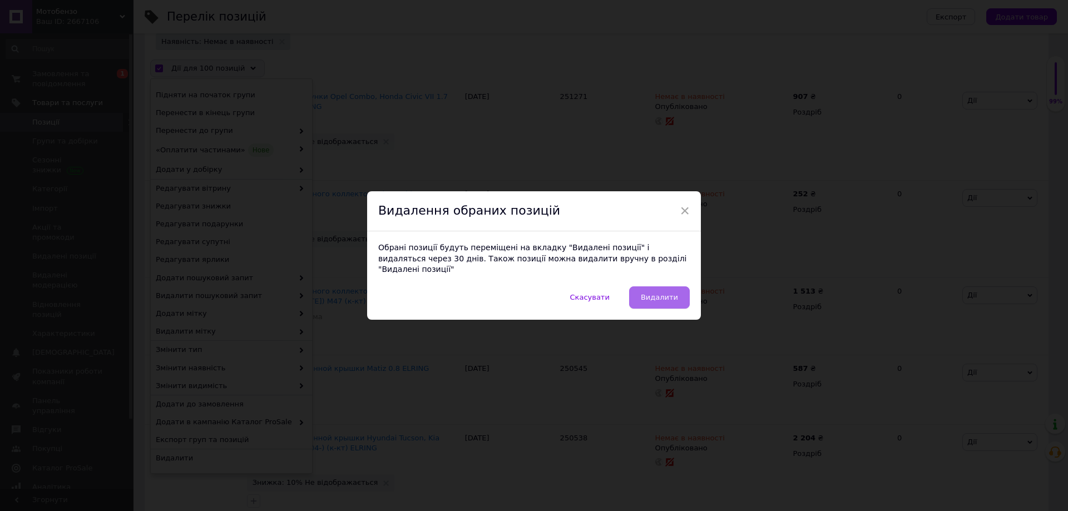
click at [668, 294] on span "Видалити" at bounding box center [659, 297] width 37 height 8
